Goal: Information Seeking & Learning: Check status

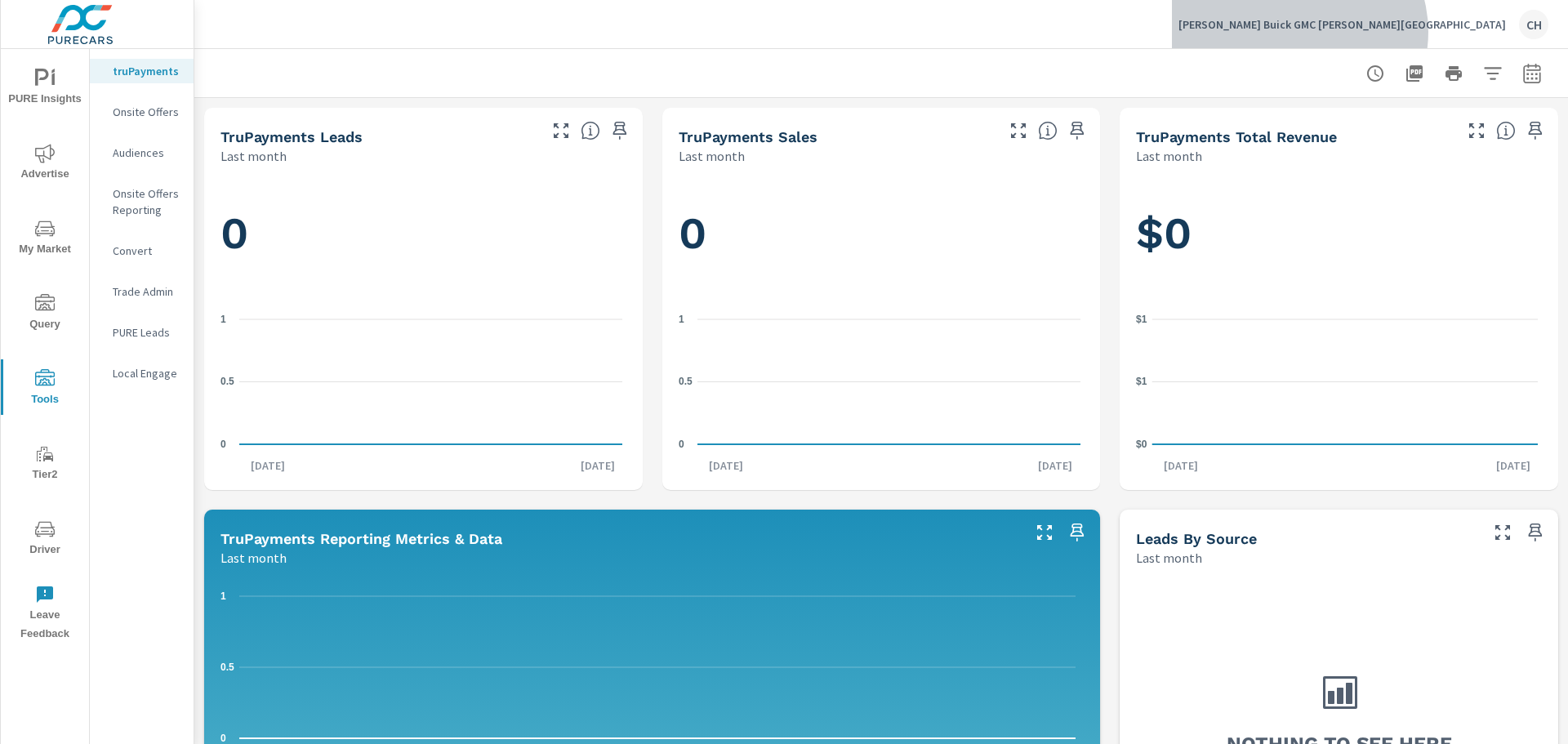
click at [1464, 32] on div "LaFontaine Buick GMC Ann Arbor CH" at bounding box center [1363, 25] width 370 height 29
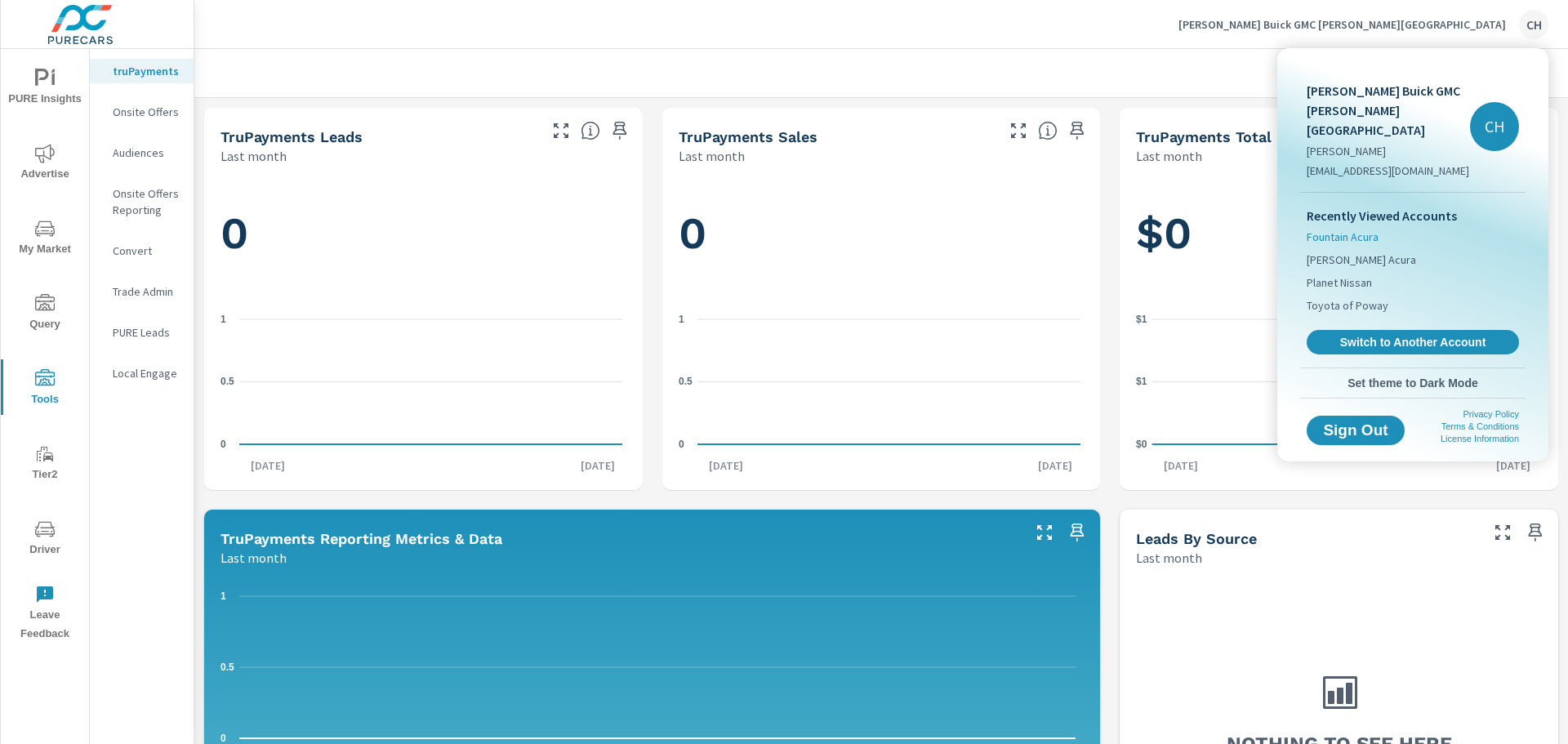
click at [1359, 229] on span "Fountain Acura" at bounding box center [1342, 237] width 72 height 16
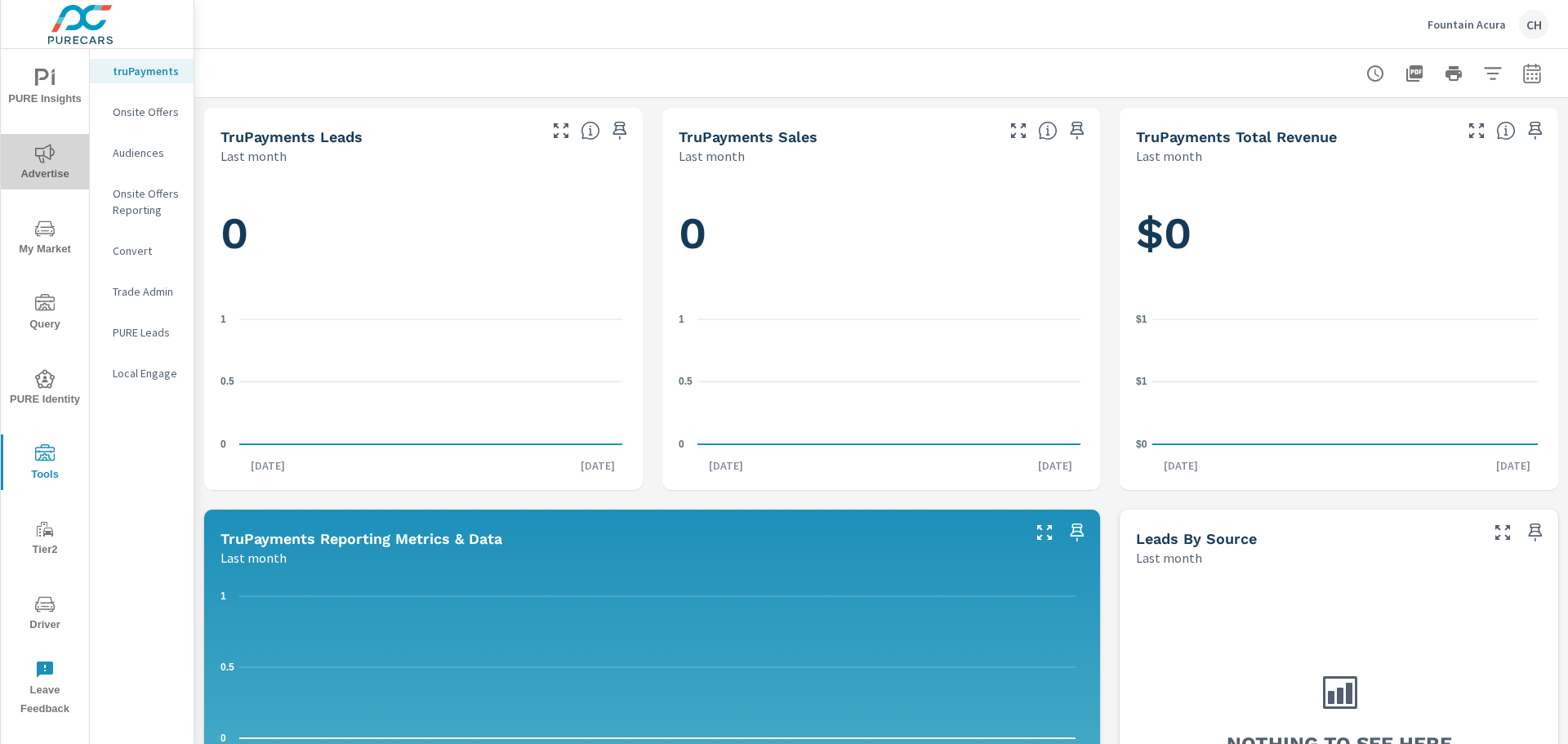
click at [45, 169] on span "Advertise" at bounding box center [45, 164] width 78 height 40
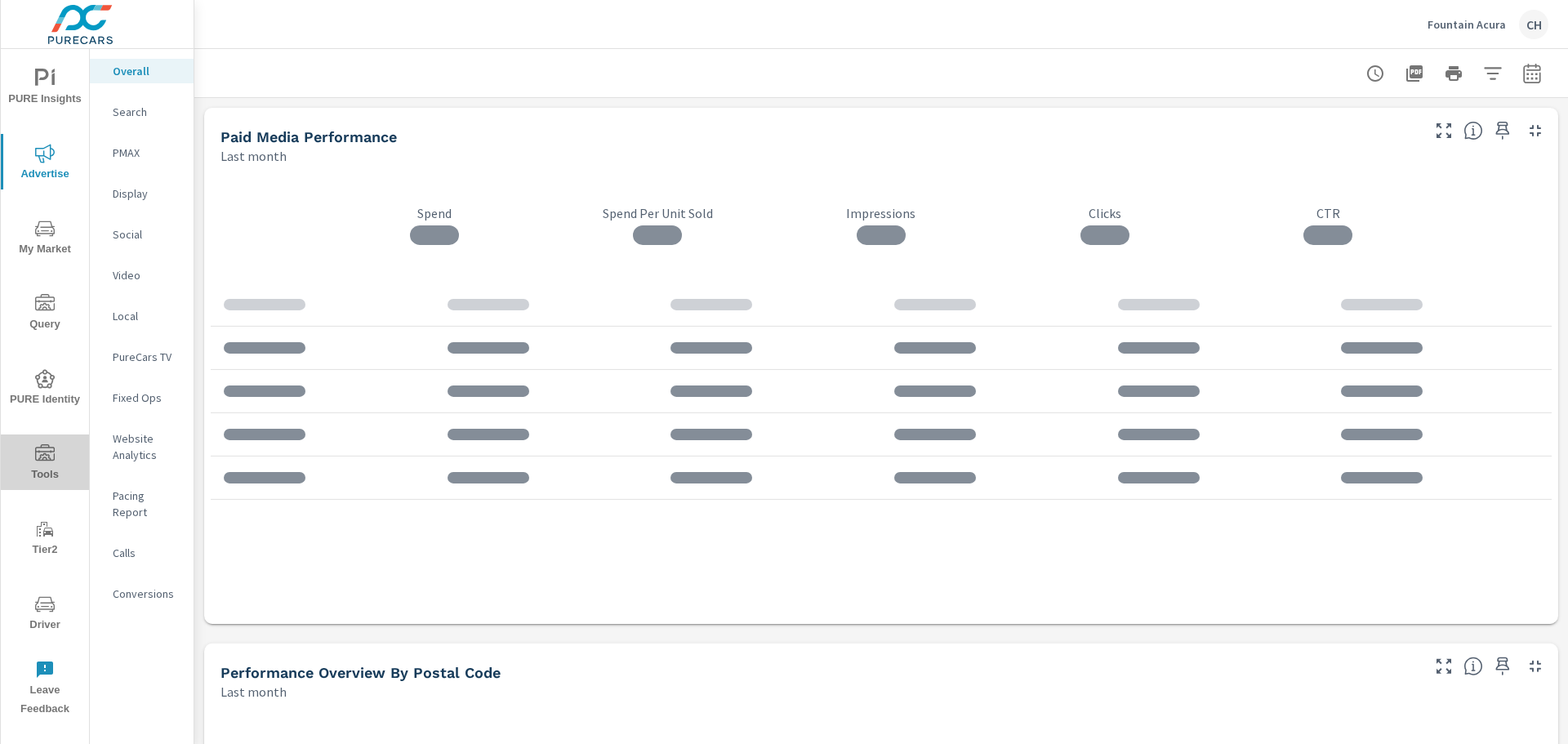
click at [45, 460] on icon "nav menu" at bounding box center [46, 453] width 20 height 16
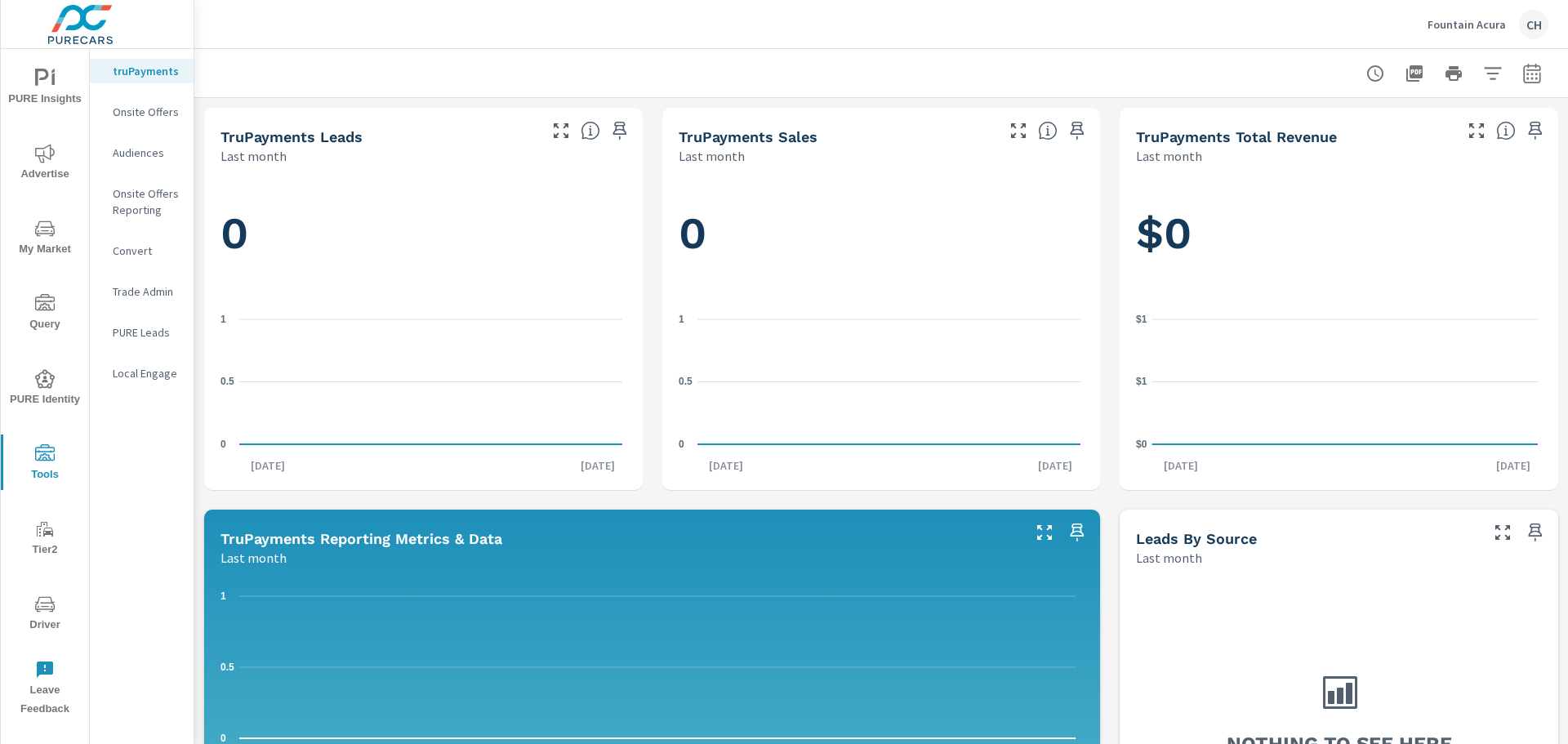
click at [46, 89] on span "PURE Insights" at bounding box center [45, 88] width 78 height 40
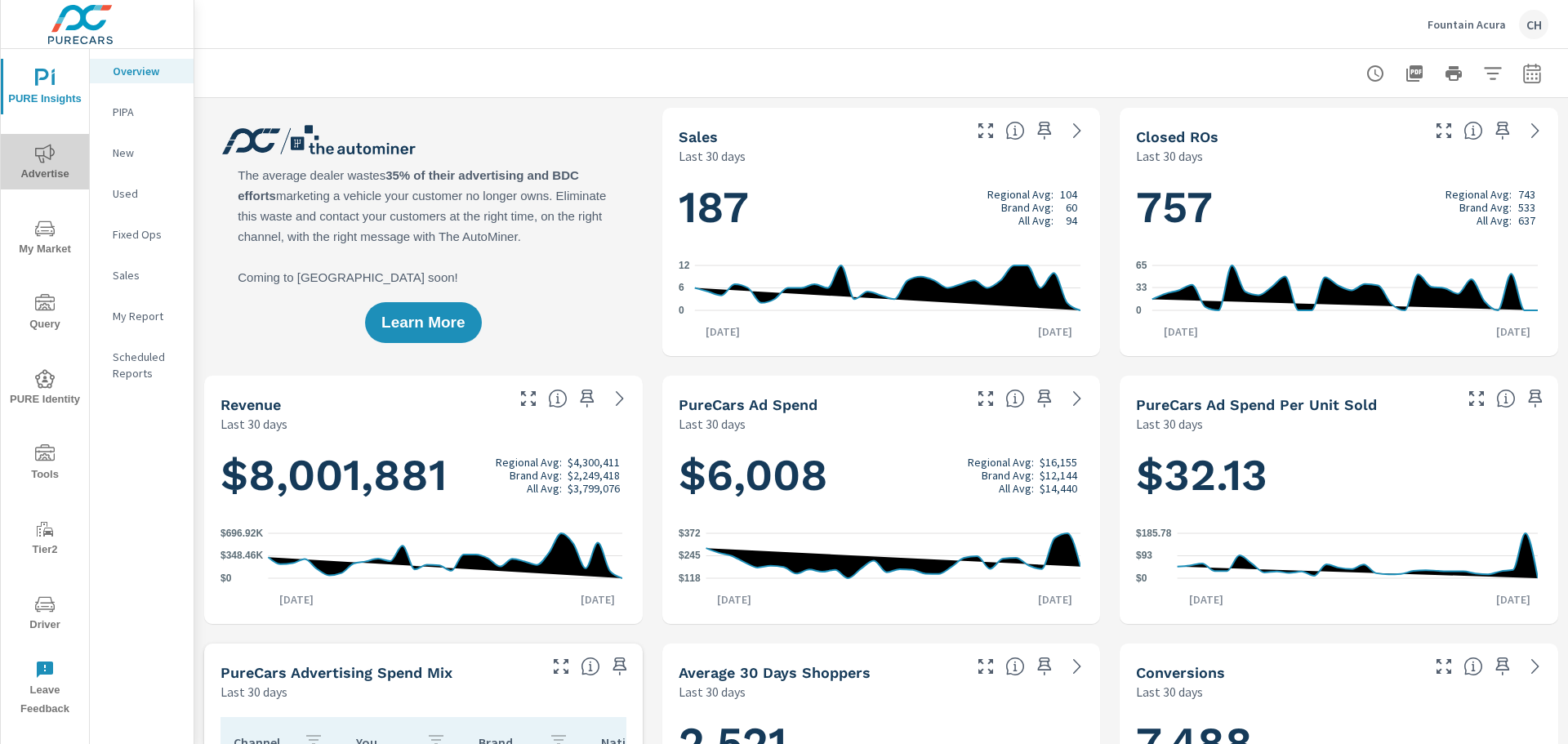
click at [50, 174] on span "Advertise" at bounding box center [45, 164] width 78 height 40
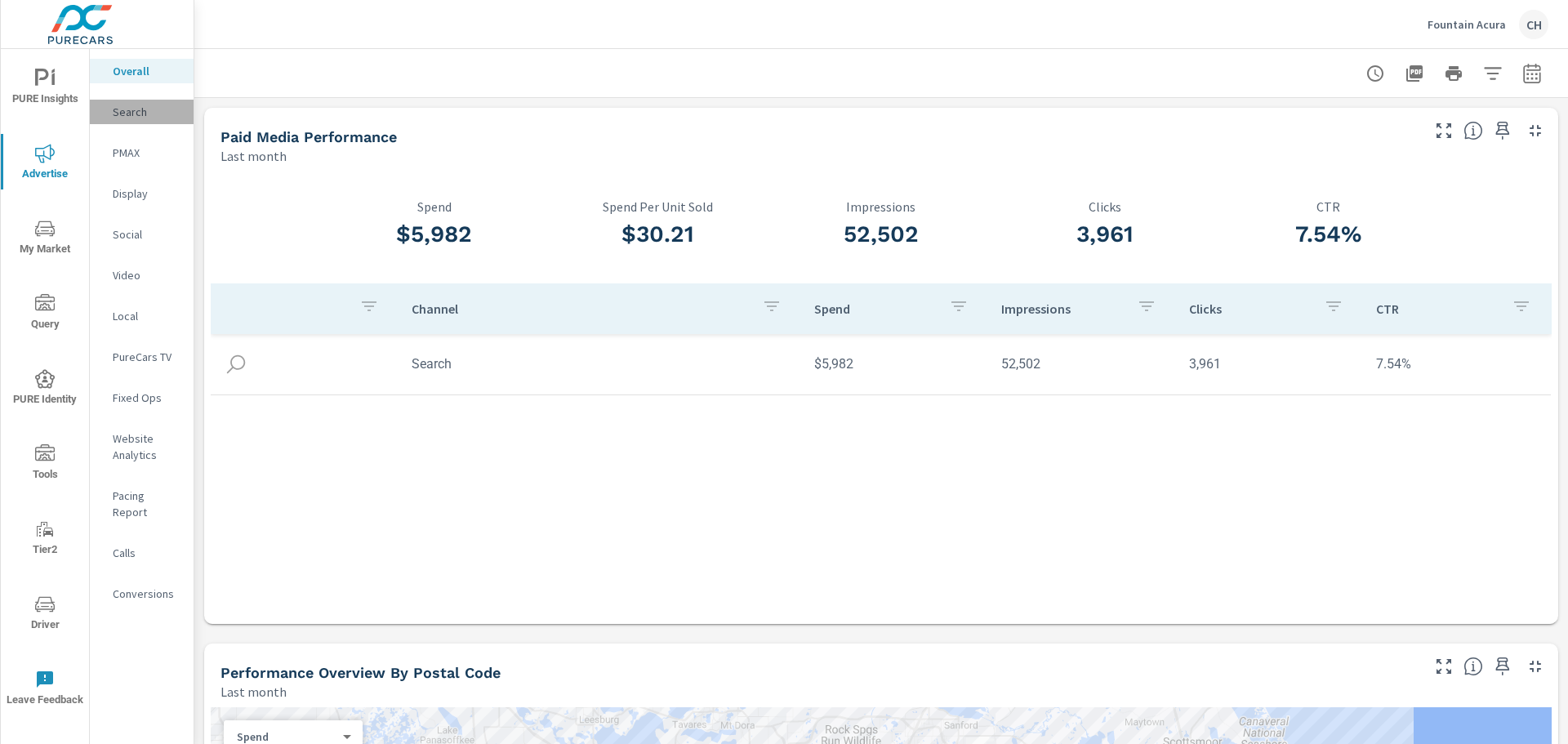
click at [131, 116] on p "Search" at bounding box center [147, 112] width 67 height 16
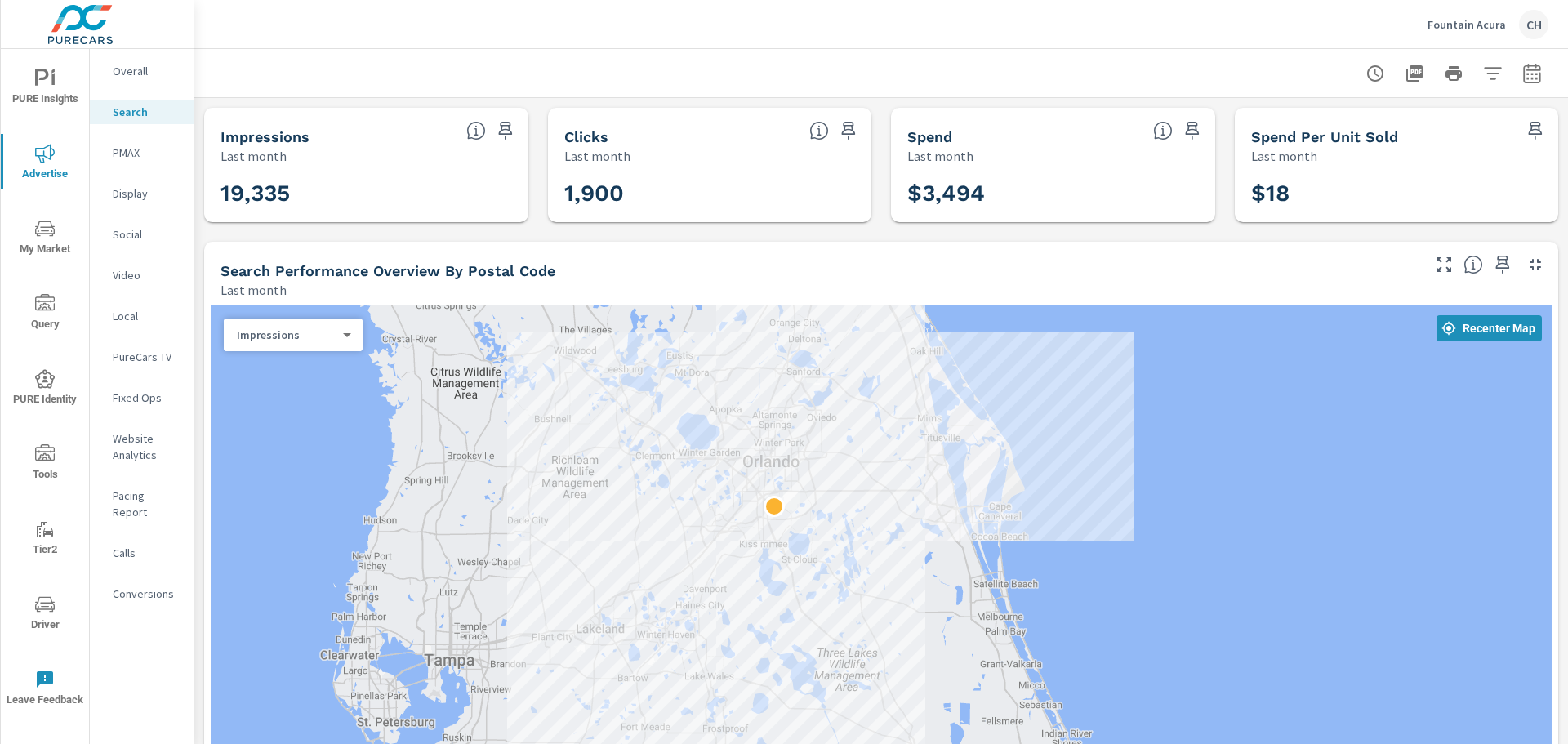
click at [135, 75] on p "Overall" at bounding box center [147, 71] width 67 height 16
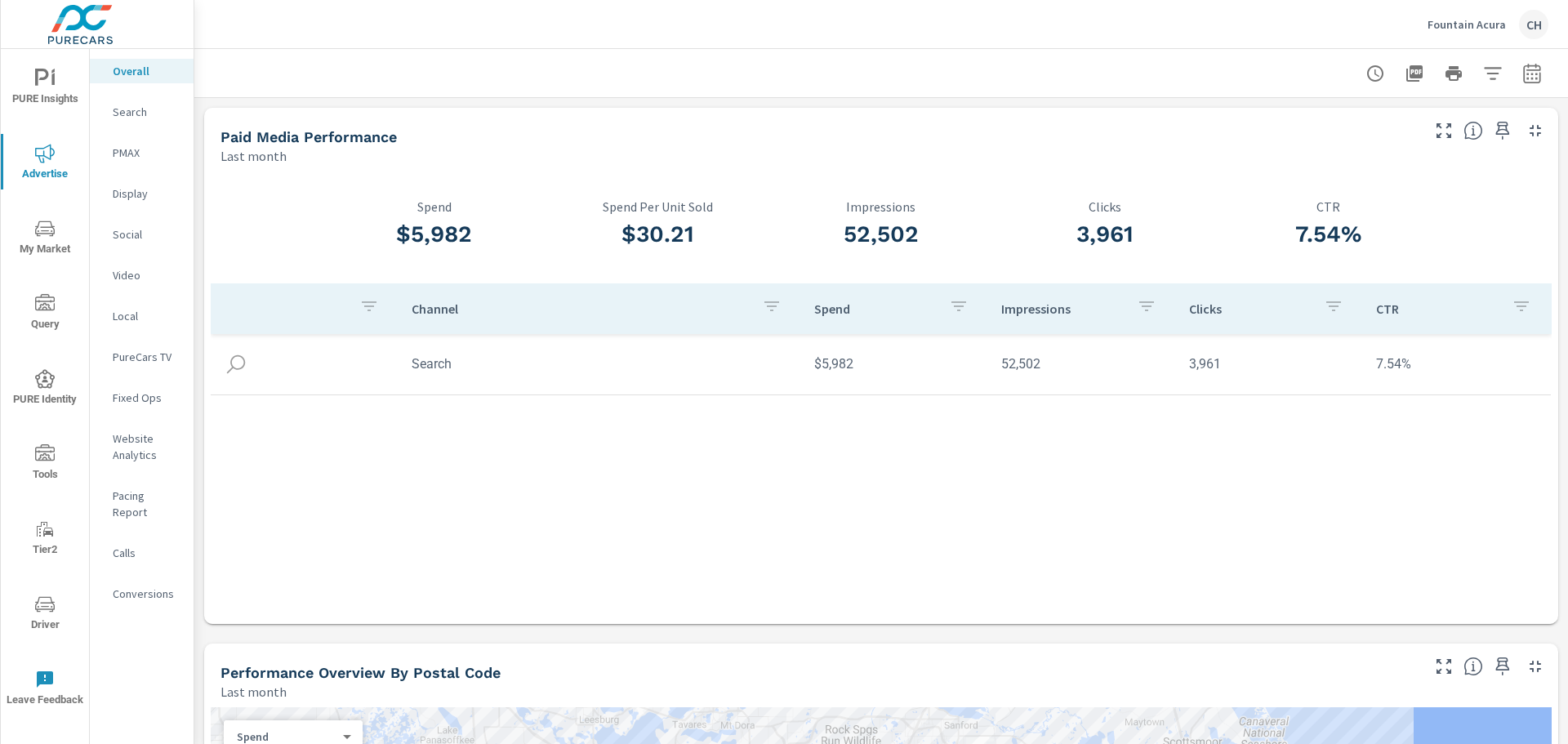
click at [891, 317] on p "Spend" at bounding box center [875, 309] width 123 height 16
click at [891, 317] on p "Spend" at bounding box center [865, 309] width 103 height 16
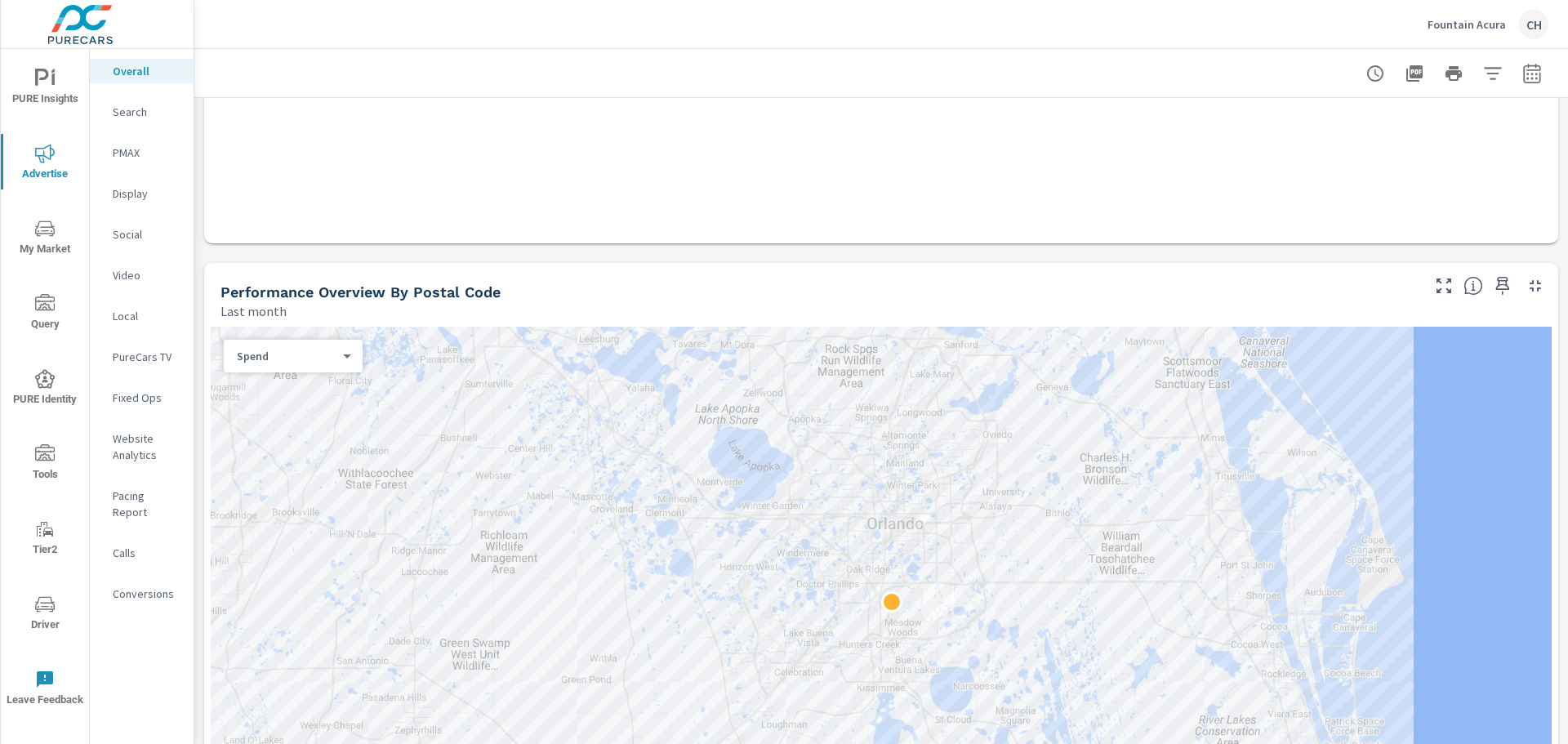
scroll to position [409, 0]
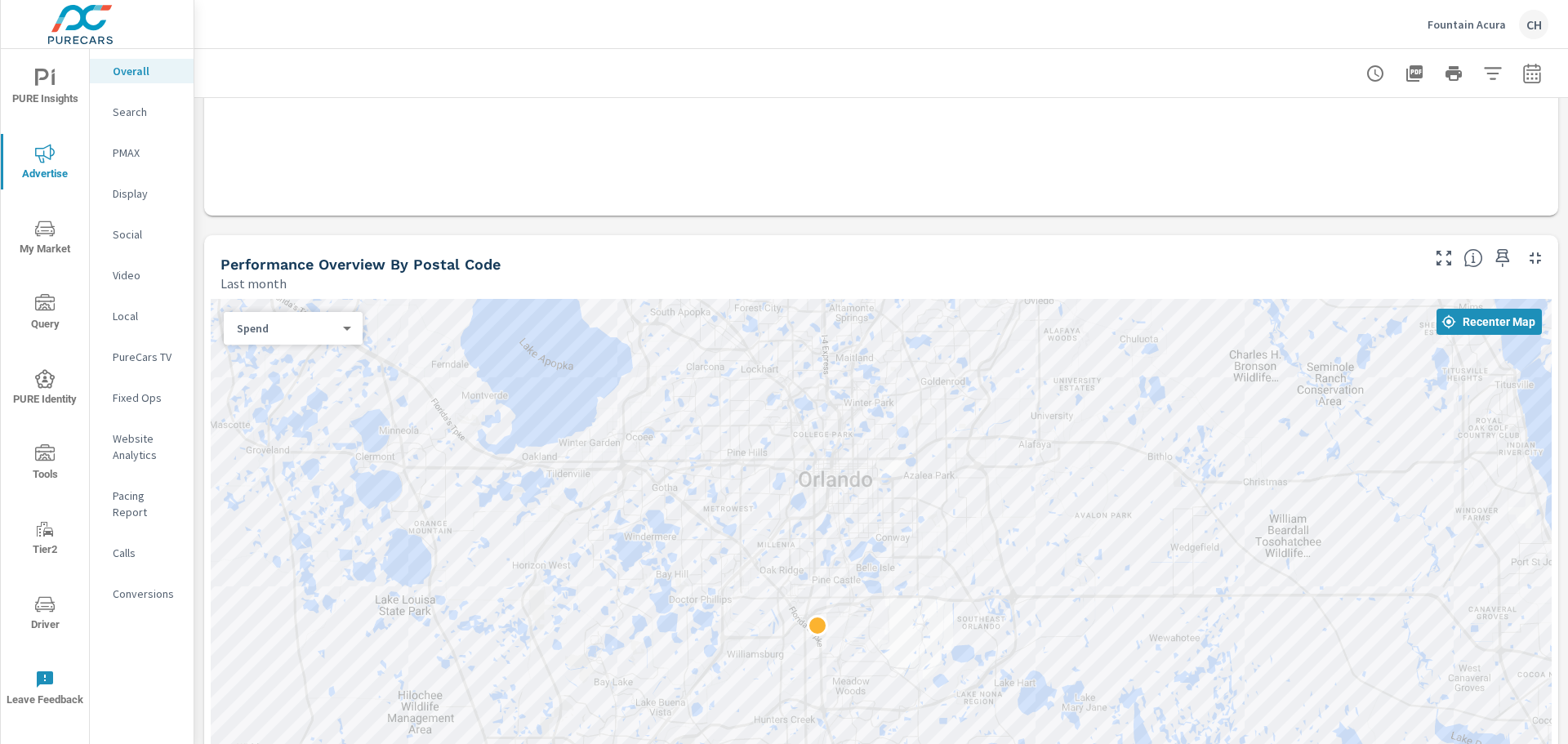
drag, startPoint x: 747, startPoint y: 559, endPoint x: 712, endPoint y: 347, distance: 214.9
click at [712, 347] on div at bounding box center [881, 563] width 1341 height 529
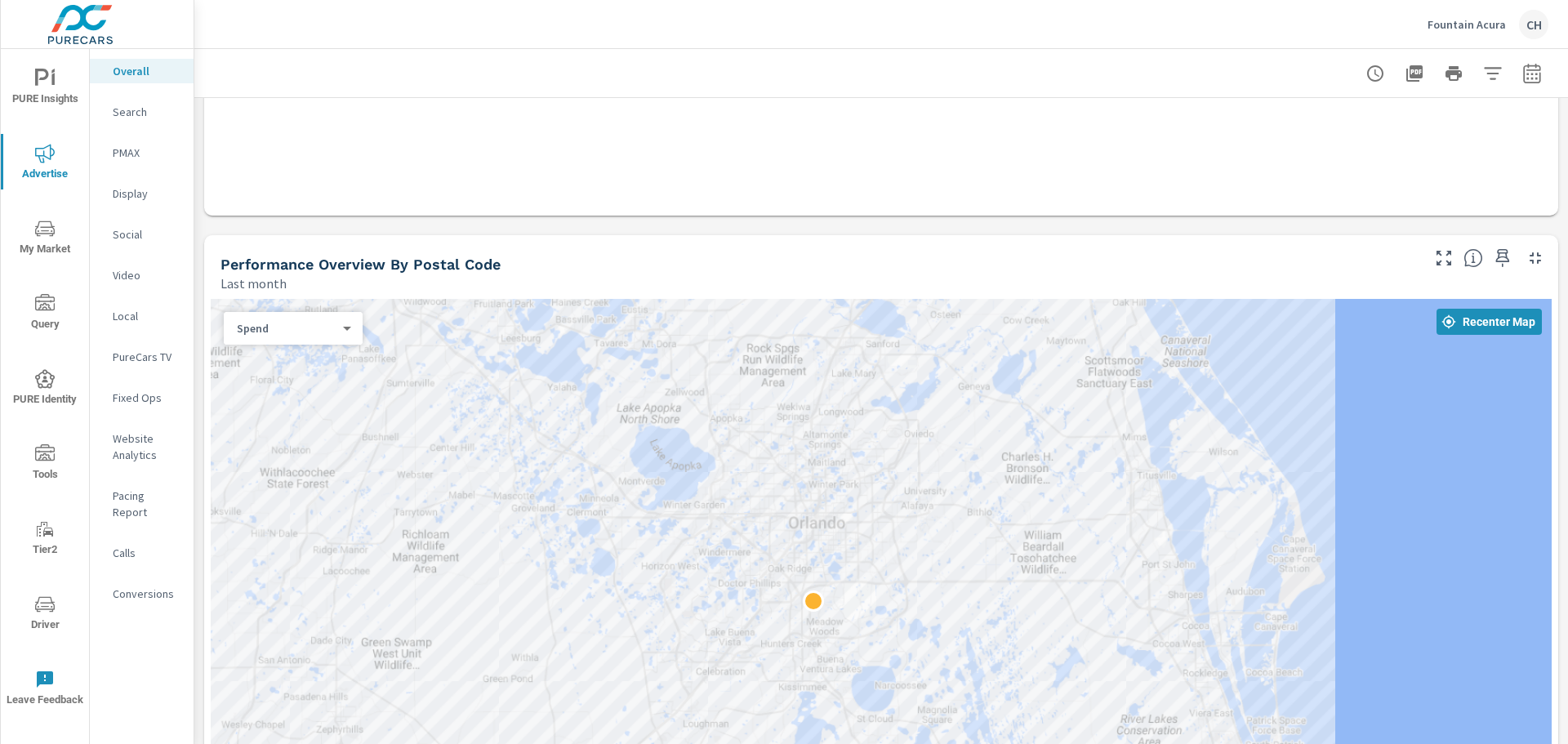
drag, startPoint x: 639, startPoint y: 416, endPoint x: 680, endPoint y: 531, distance: 122.1
click at [680, 531] on div at bounding box center [881, 563] width 1341 height 529
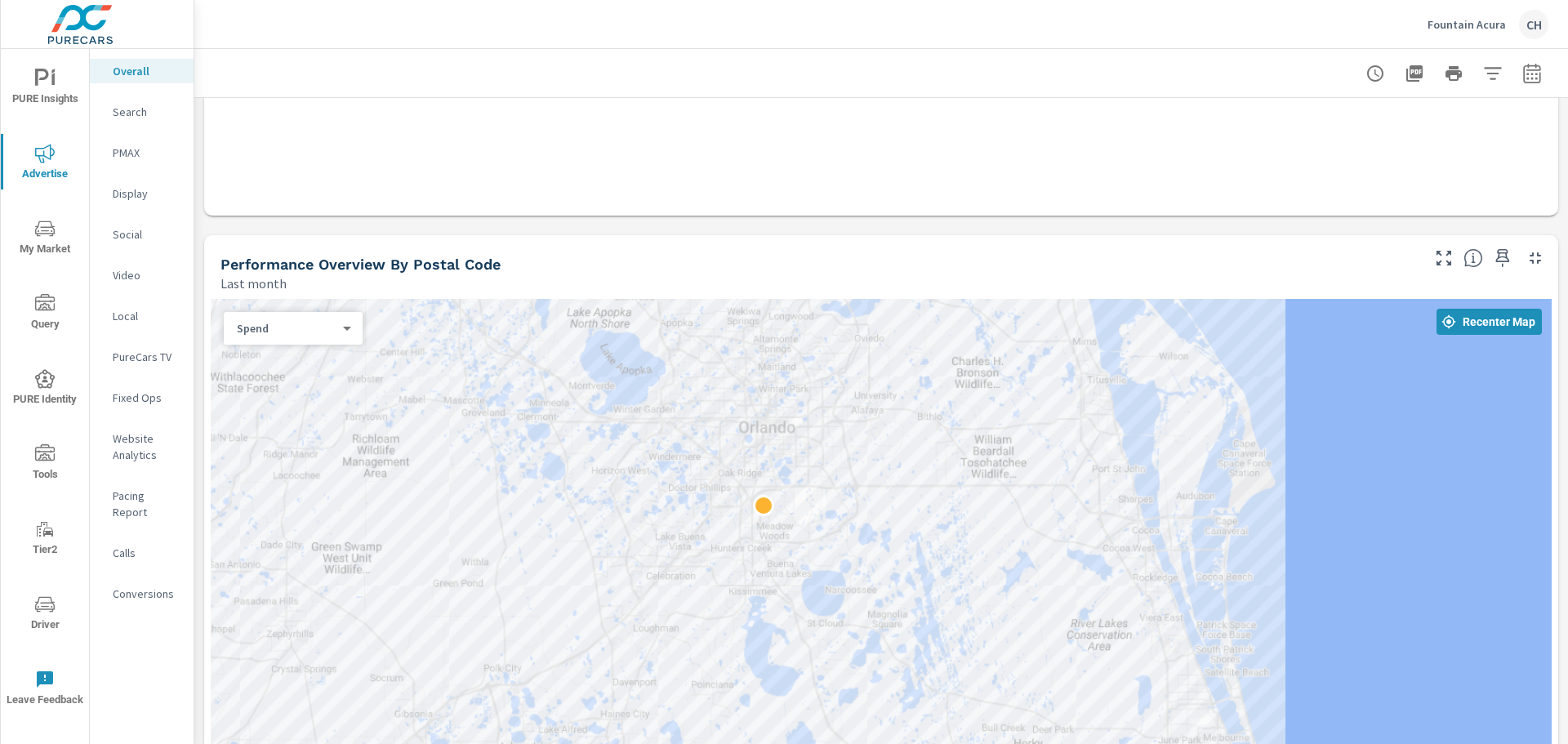
drag, startPoint x: 680, startPoint y: 531, endPoint x: 630, endPoint y: 433, distance: 110.0
click at [630, 433] on div at bounding box center [881, 563] width 1341 height 529
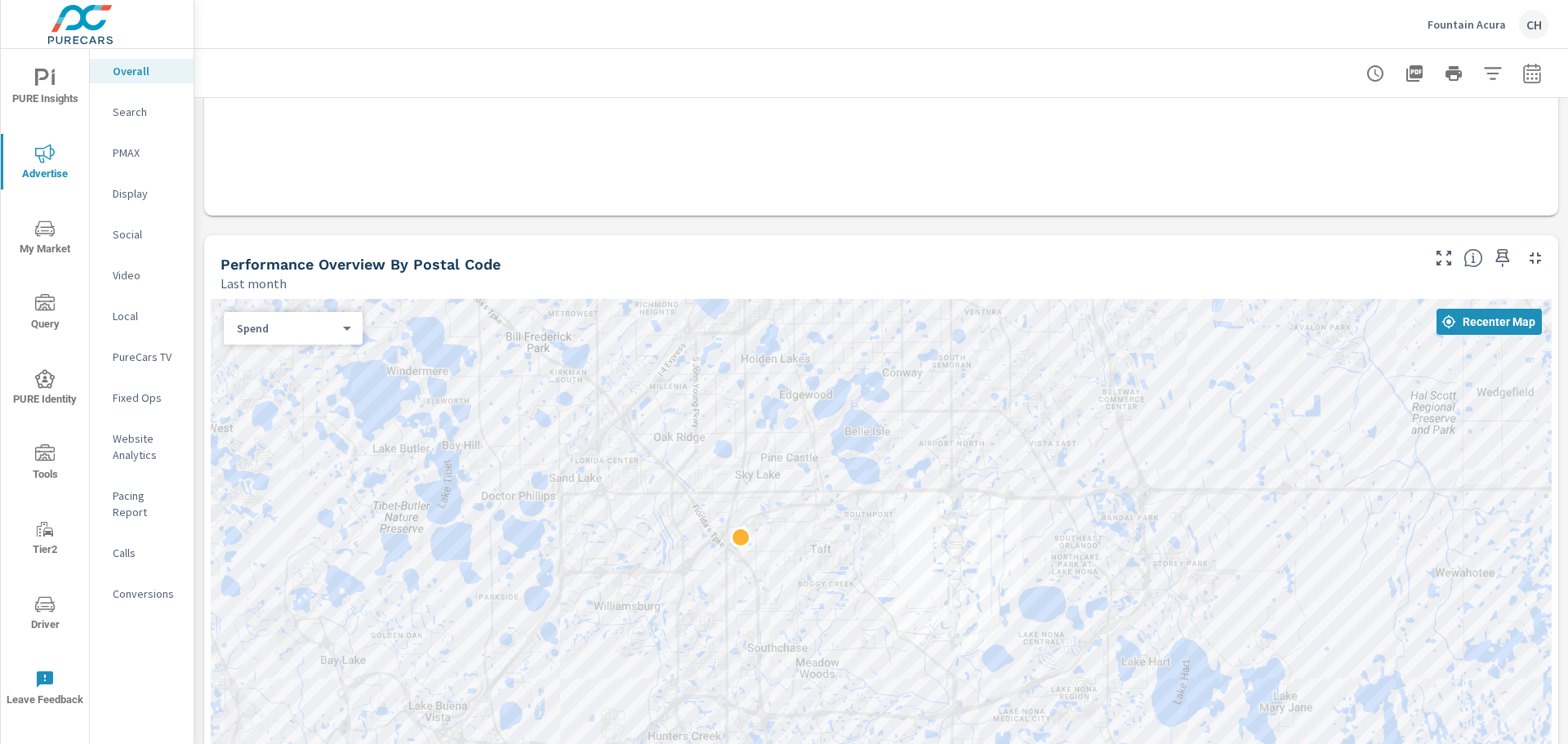
drag, startPoint x: 758, startPoint y: 500, endPoint x: 404, endPoint y: 372, distance: 376.4
click at [404, 372] on div at bounding box center [881, 563] width 1341 height 529
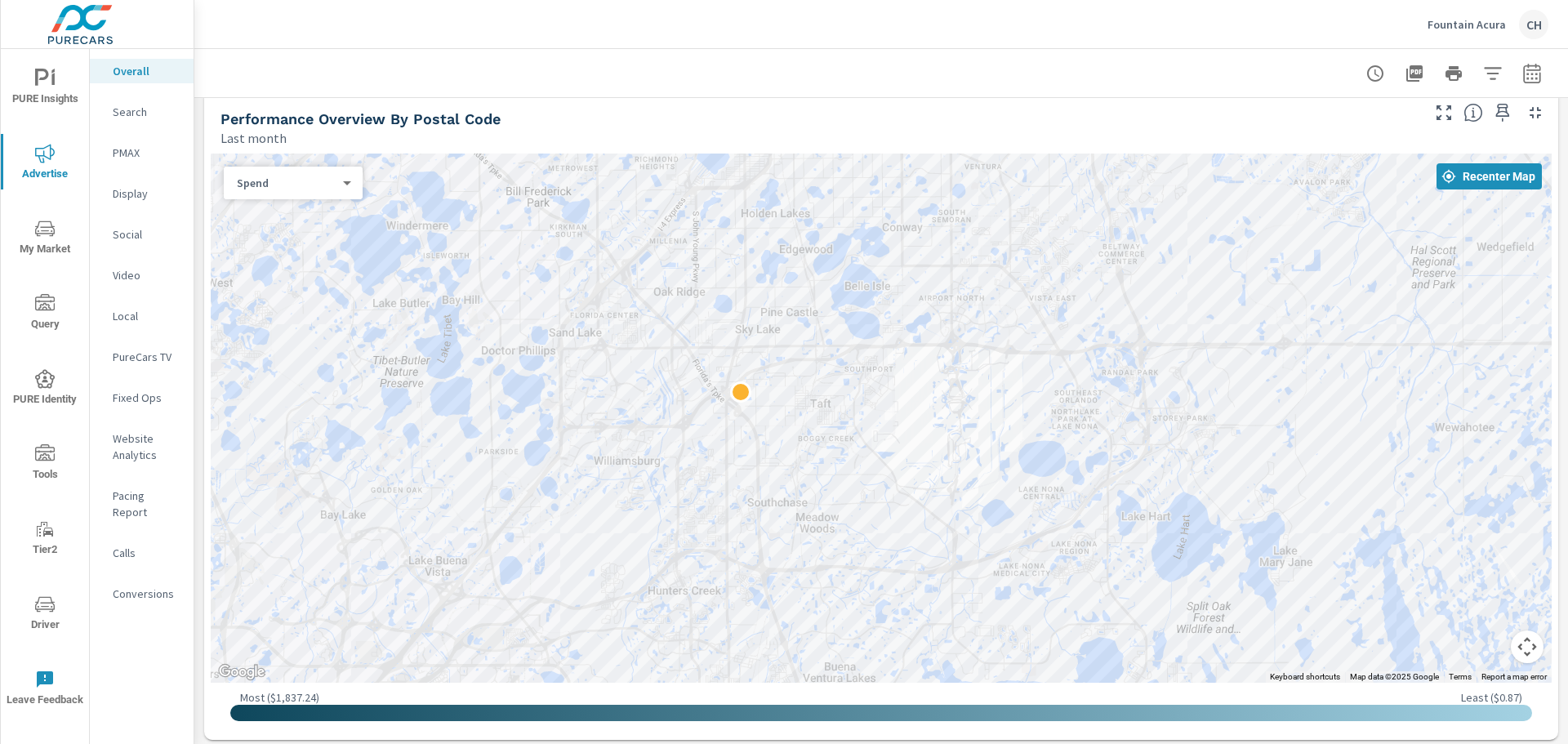
scroll to position [528, 0]
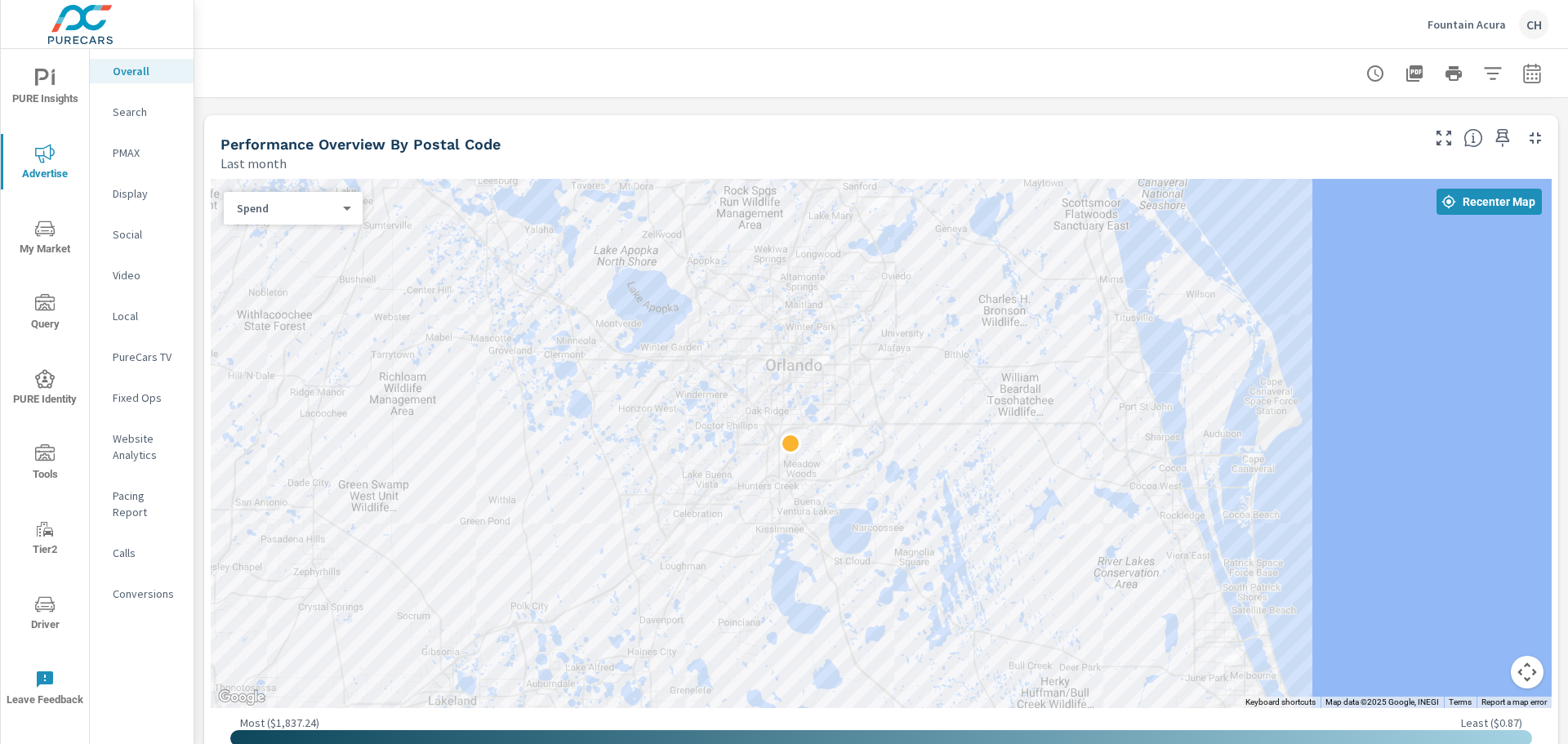
drag, startPoint x: 936, startPoint y: 346, endPoint x: 897, endPoint y: 418, distance: 81.9
click at [897, 418] on div at bounding box center [881, 443] width 1341 height 529
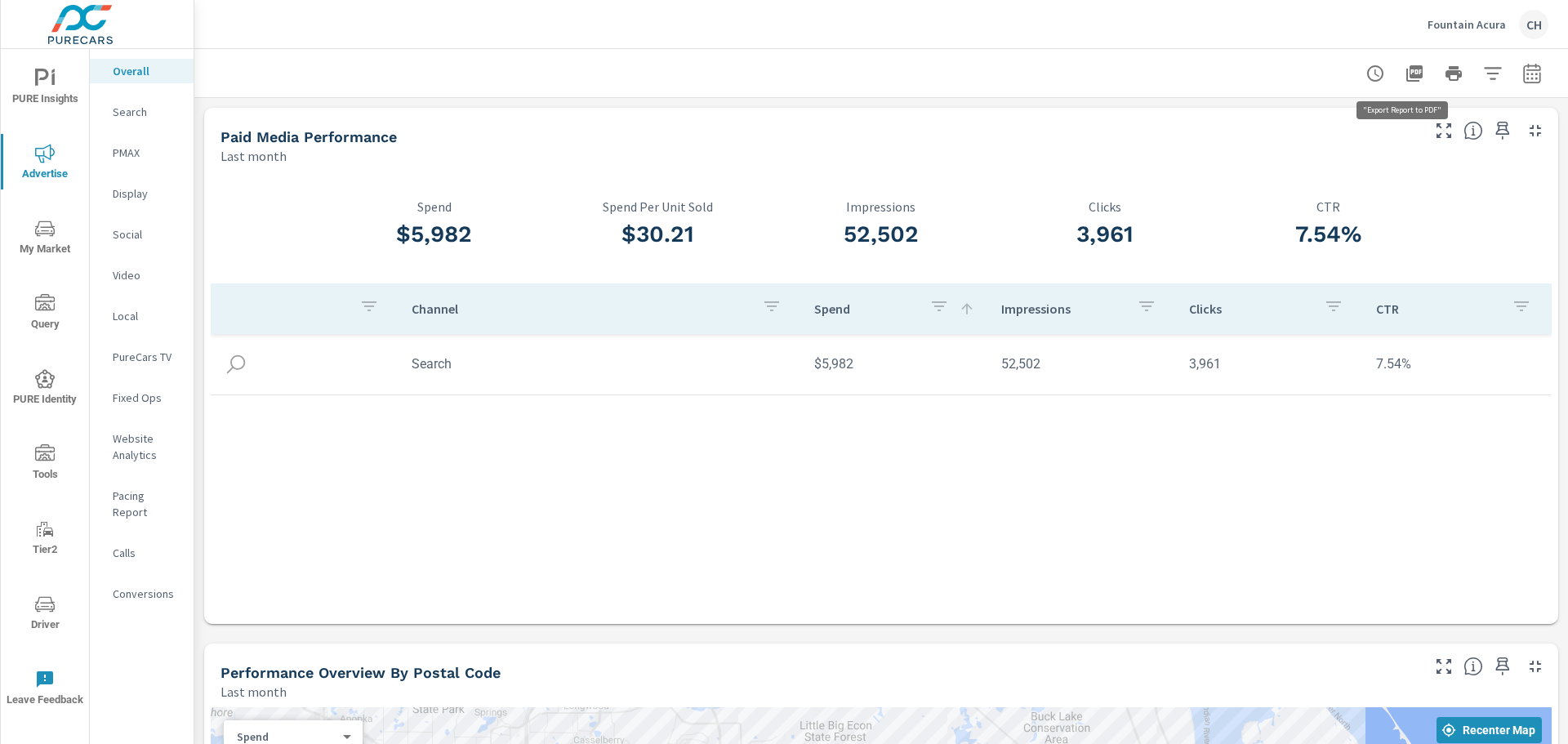
click at [1407, 71] on icon "button" at bounding box center [1415, 74] width 16 height 16
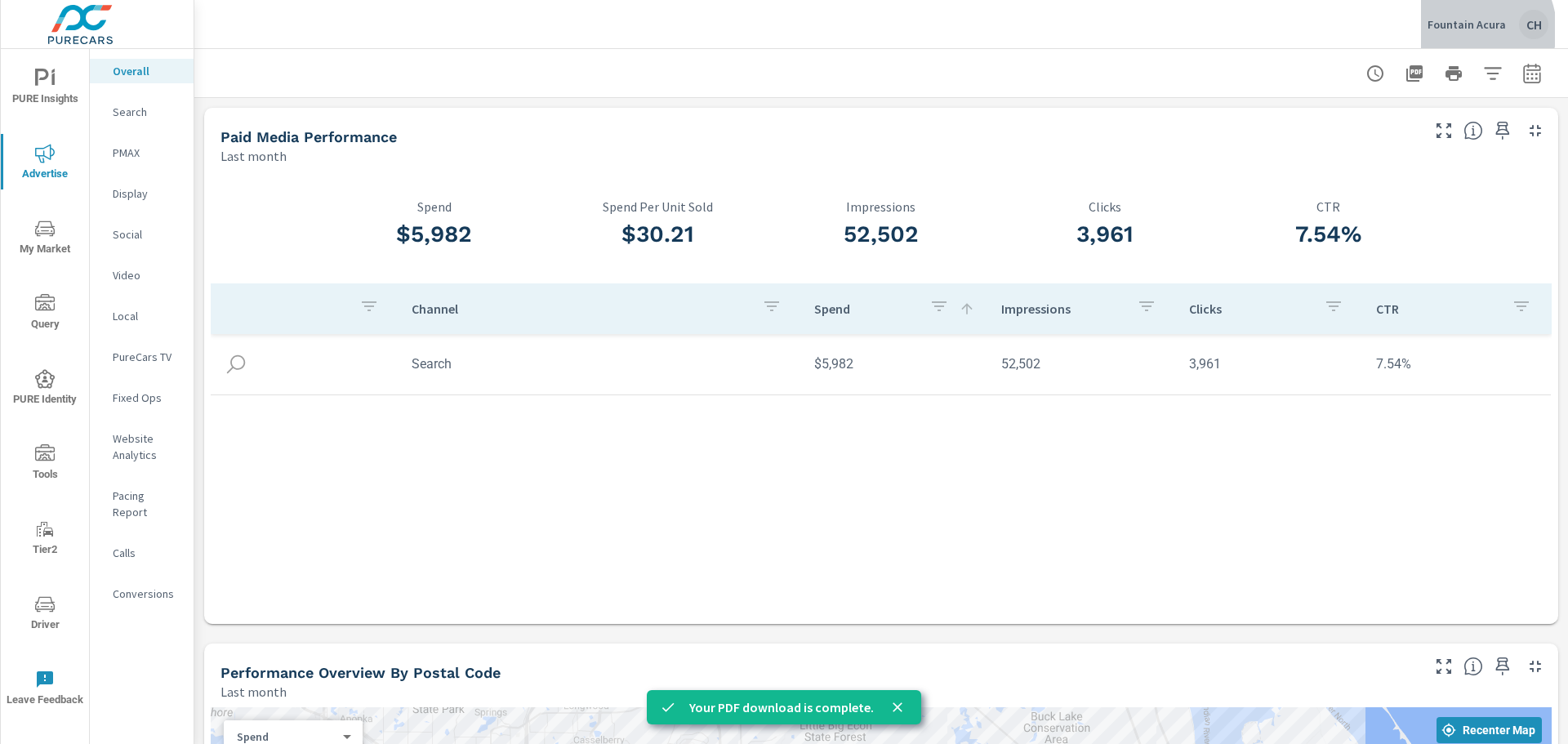
click at [1471, 29] on p "Fountain Acura" at bounding box center [1467, 25] width 78 height 15
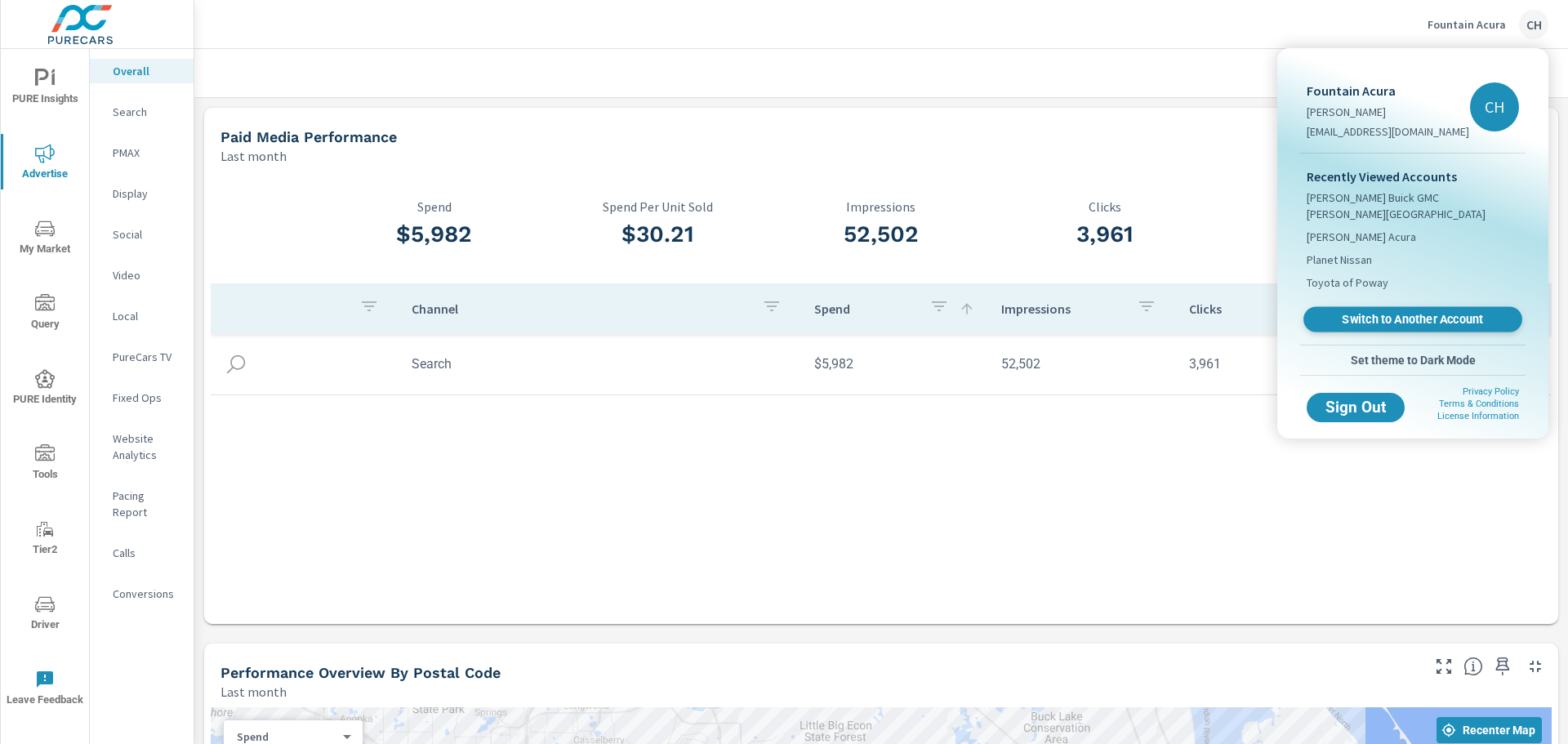
click at [1404, 312] on span "Switch to Another Account" at bounding box center [1413, 320] width 200 height 15
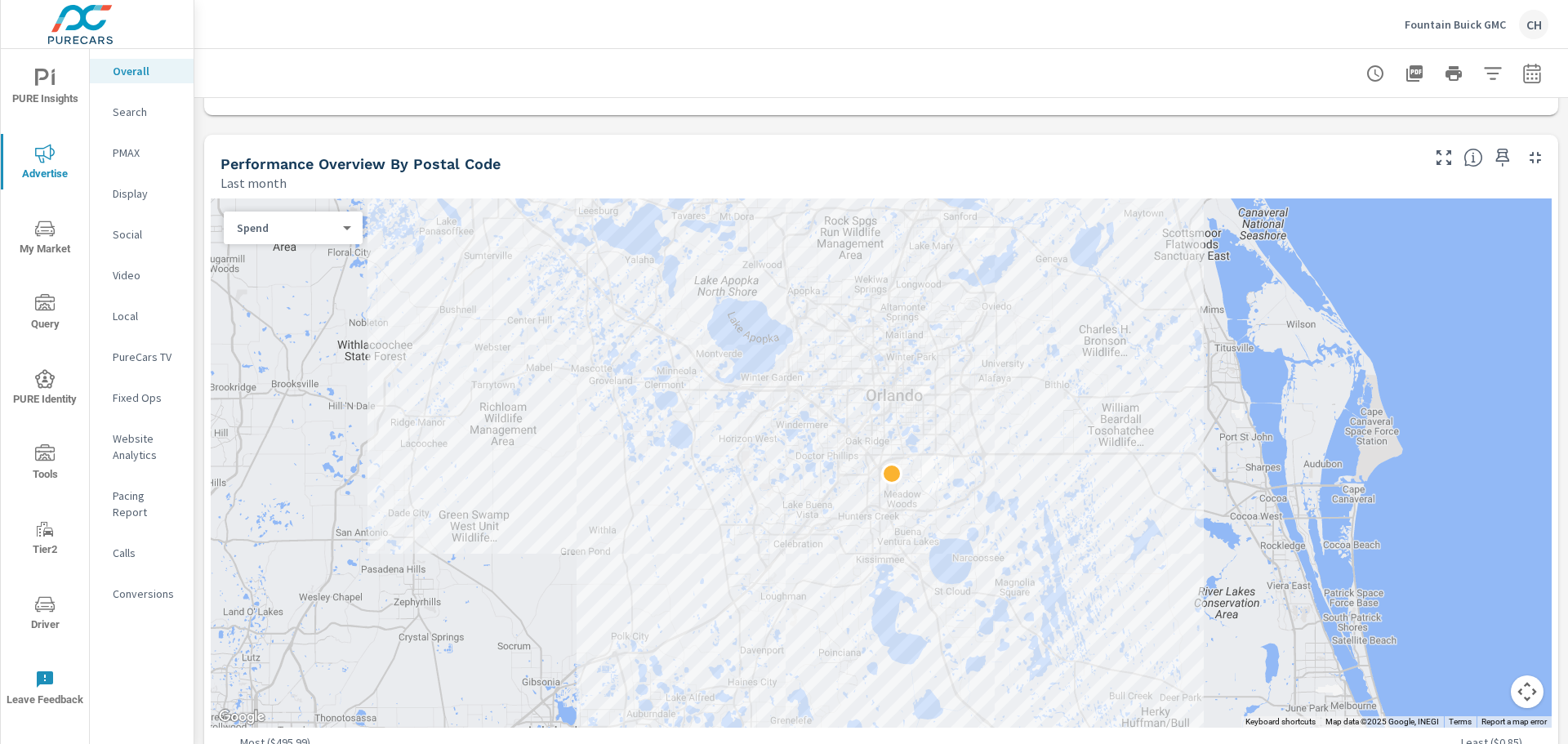
scroll to position [517, 0]
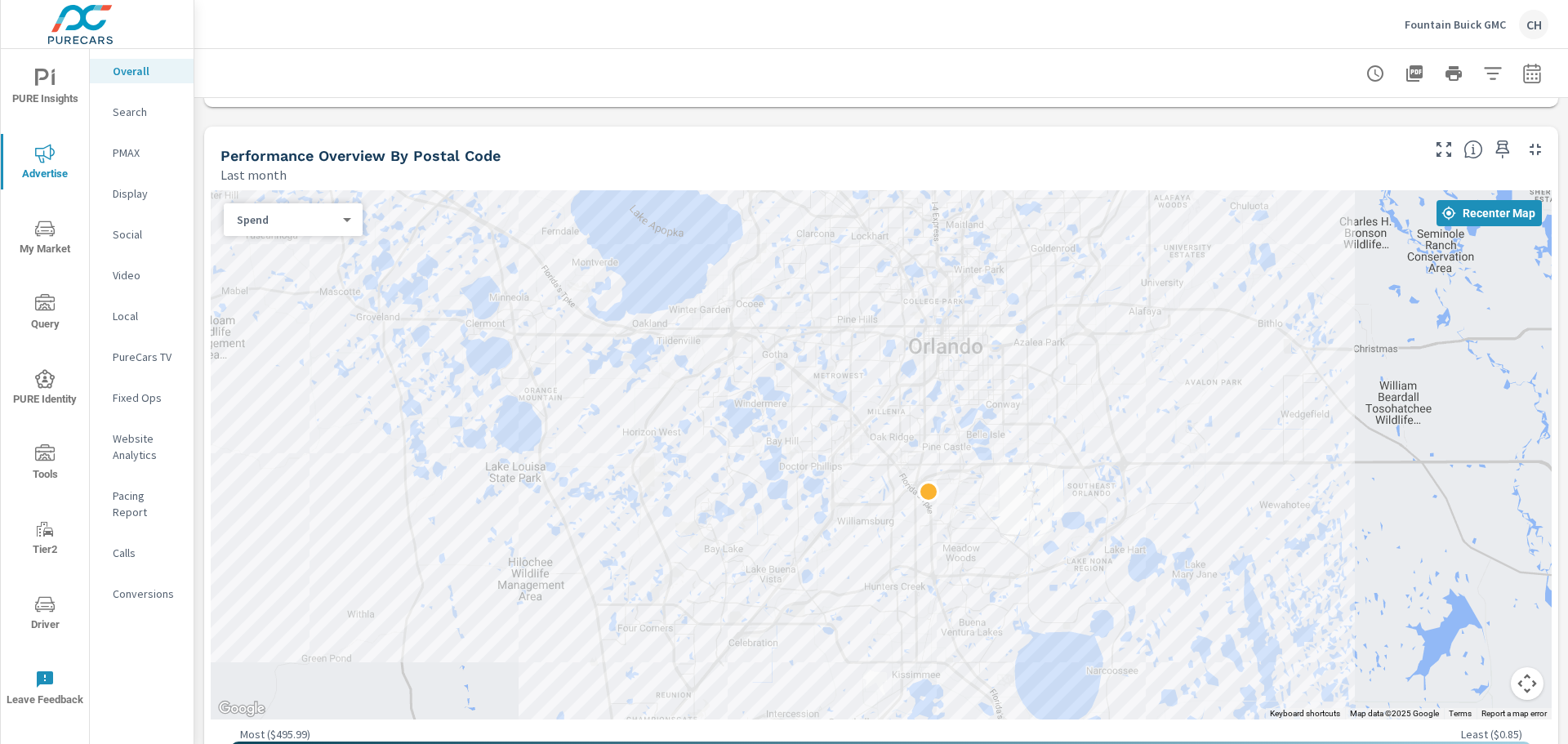
drag, startPoint x: 1088, startPoint y: 541, endPoint x: 1289, endPoint y: 528, distance: 201.4
click at [1407, 71] on icon "button" at bounding box center [1415, 74] width 16 height 16
